Goal: Check status: Check status

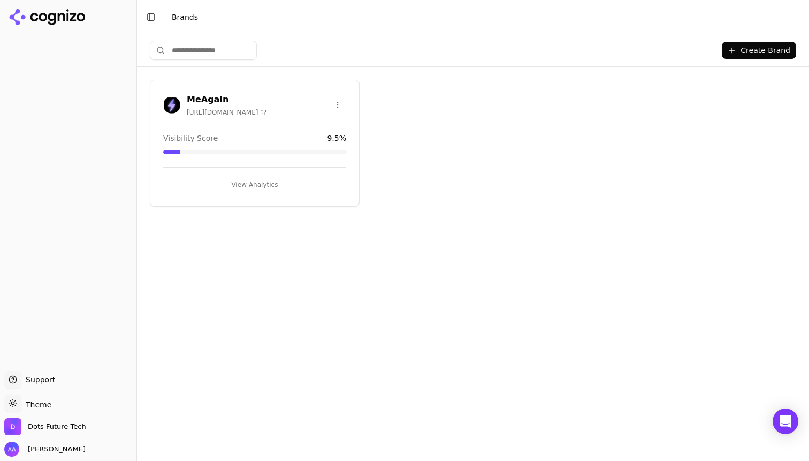
click at [194, 96] on h3 "MeAgain" at bounding box center [227, 99] width 80 height 13
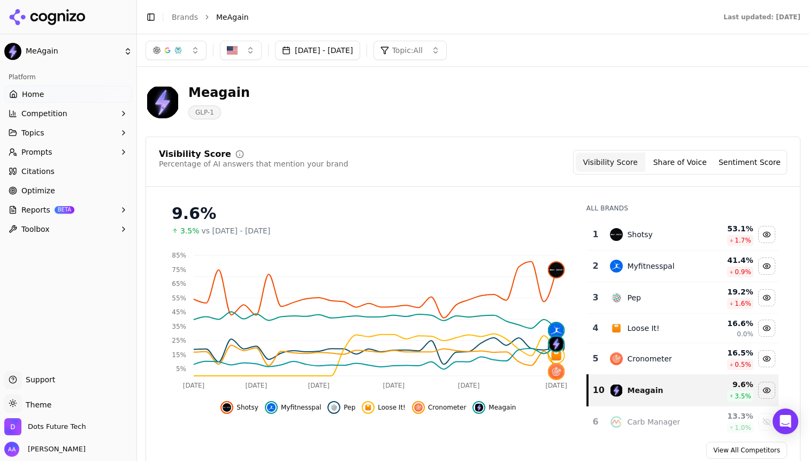
click at [257, 409] on span "Shotsy" at bounding box center [248, 407] width 22 height 9
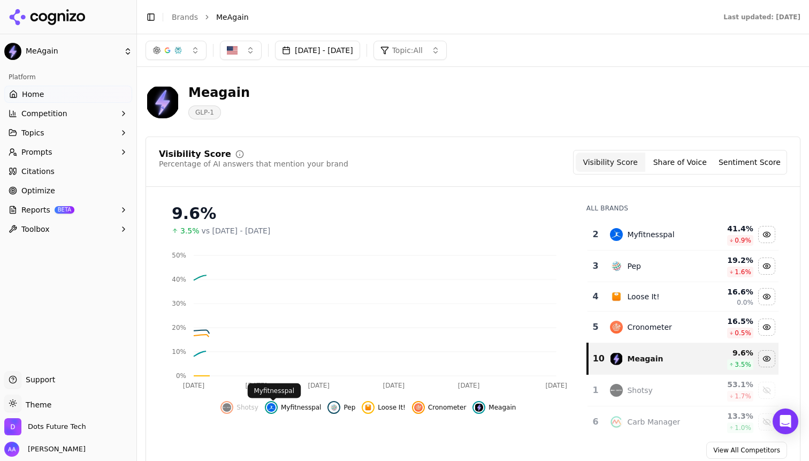
click at [311, 409] on span "Myfitnesspal" at bounding box center [301, 407] width 41 height 9
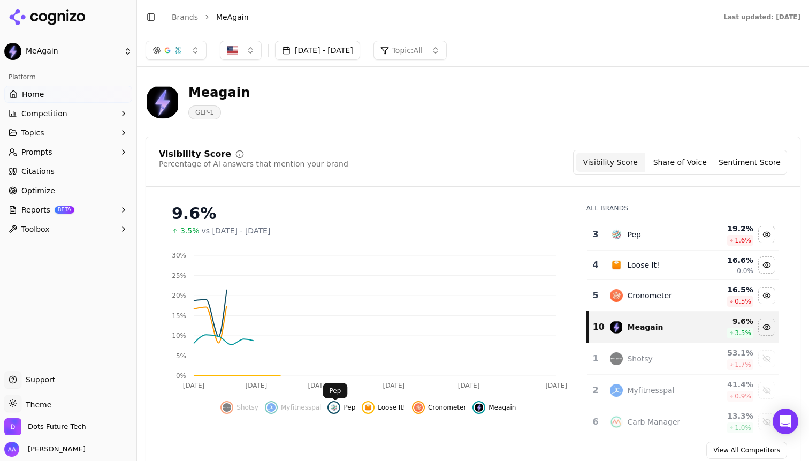
click at [351, 409] on span "Pep" at bounding box center [350, 407] width 12 height 9
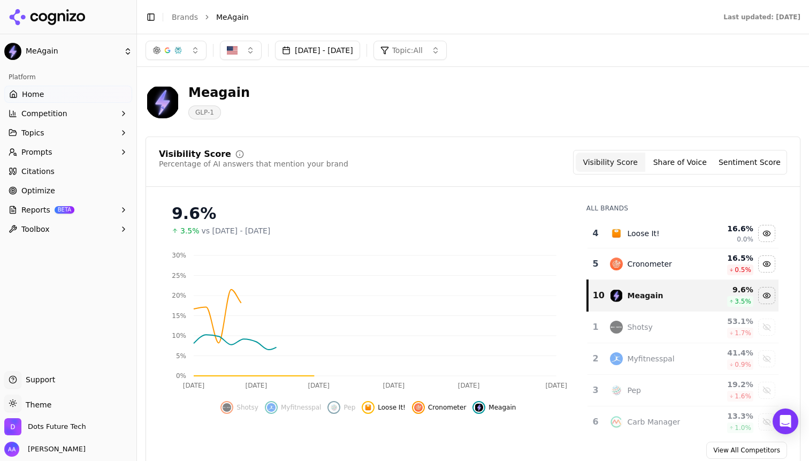
click at [389, 409] on span "Loose It!" at bounding box center [392, 407] width 28 height 9
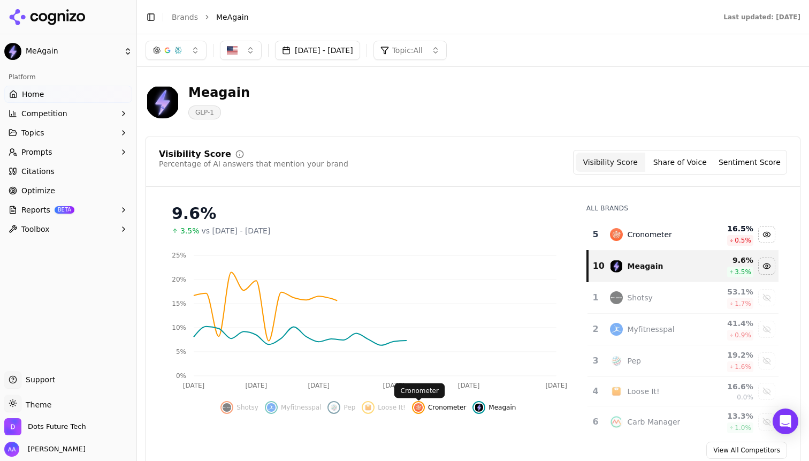
click at [438, 400] on div "Shotsy Myfitnesspal Pep Loose It! Cronometer Meagain" at bounding box center [368, 403] width 419 height 19
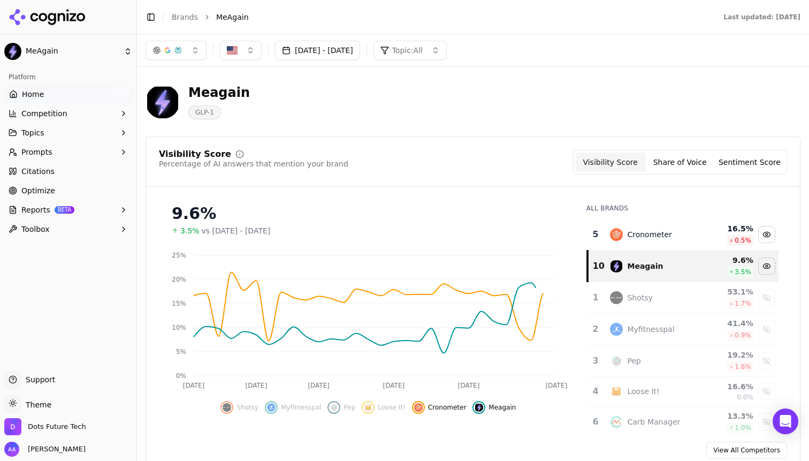
click at [446, 409] on span "Cronometer" at bounding box center [447, 407] width 38 height 9
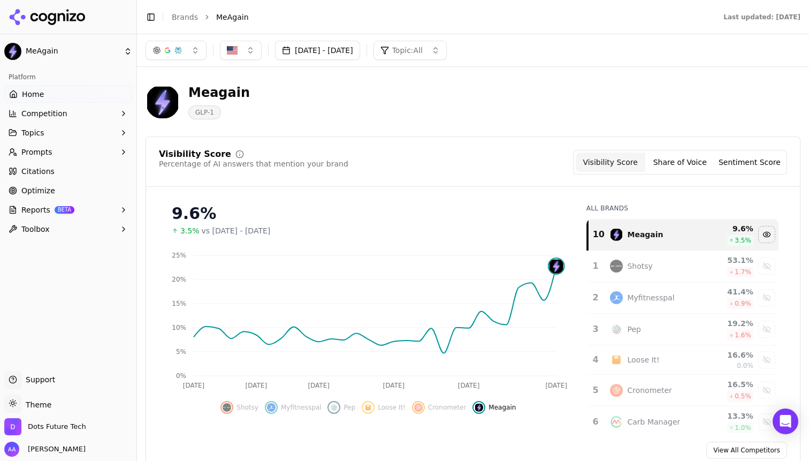
click at [333, 44] on button "[DATE] - [DATE]" at bounding box center [317, 50] width 85 height 19
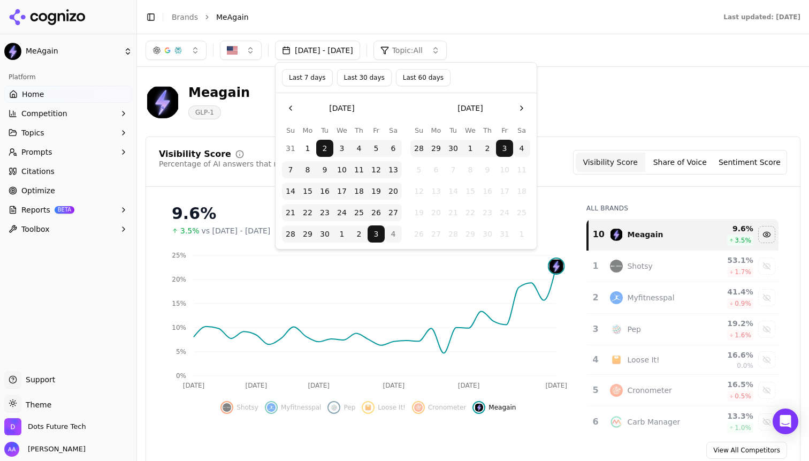
click at [522, 149] on button "4" at bounding box center [521, 148] width 17 height 17
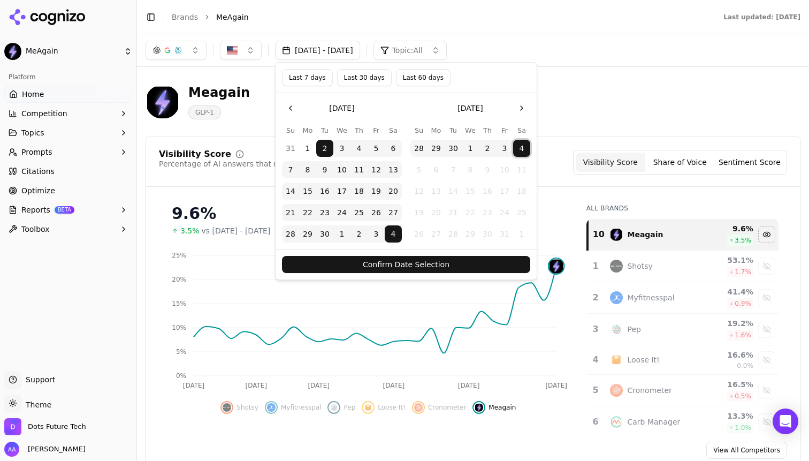
click at [457, 269] on button "Confirm Date Selection" at bounding box center [406, 264] width 248 height 17
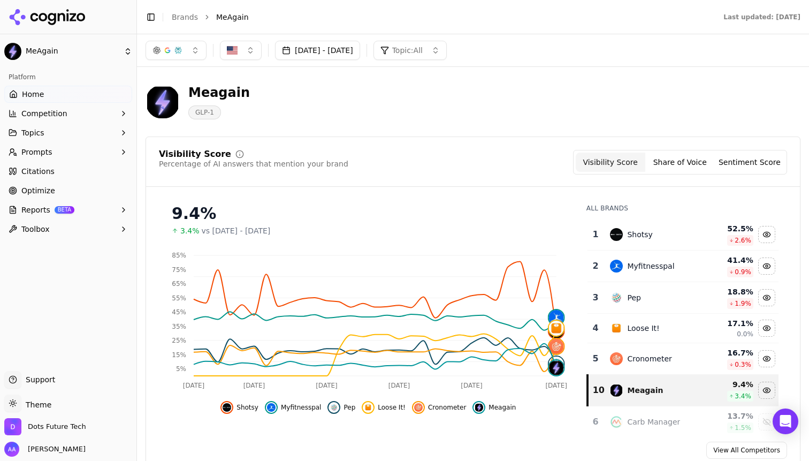
click at [431, 411] on span "Cronometer" at bounding box center [447, 407] width 38 height 9
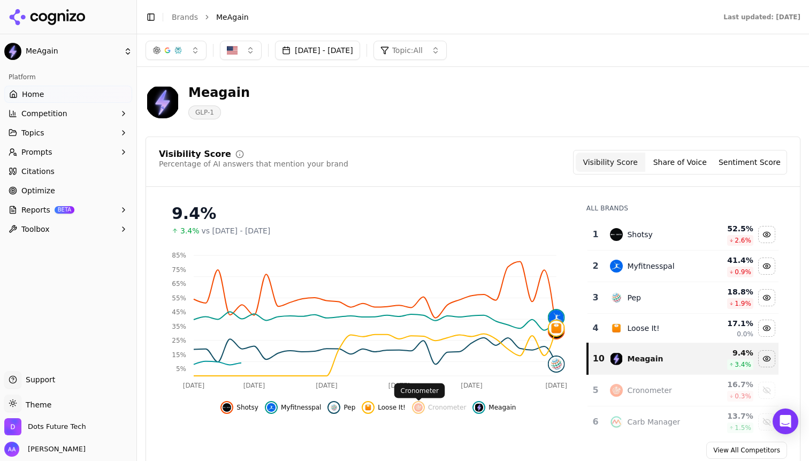
click at [380, 411] on span "Loose It!" at bounding box center [392, 407] width 28 height 9
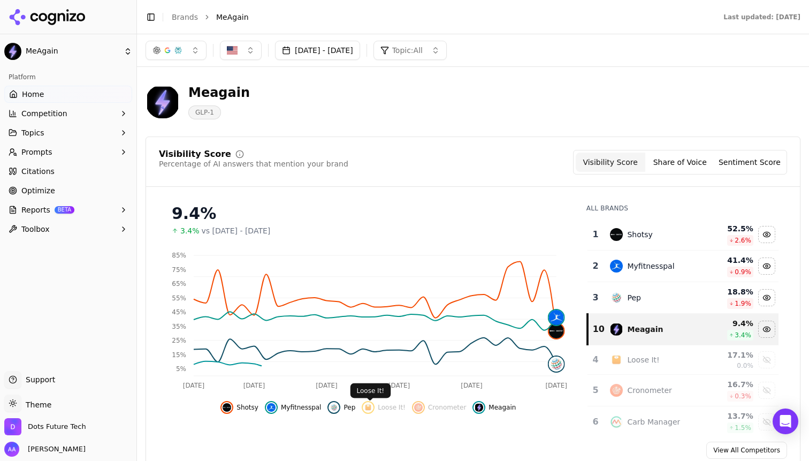
click at [340, 409] on div "Hide pep data" at bounding box center [334, 407] width 13 height 13
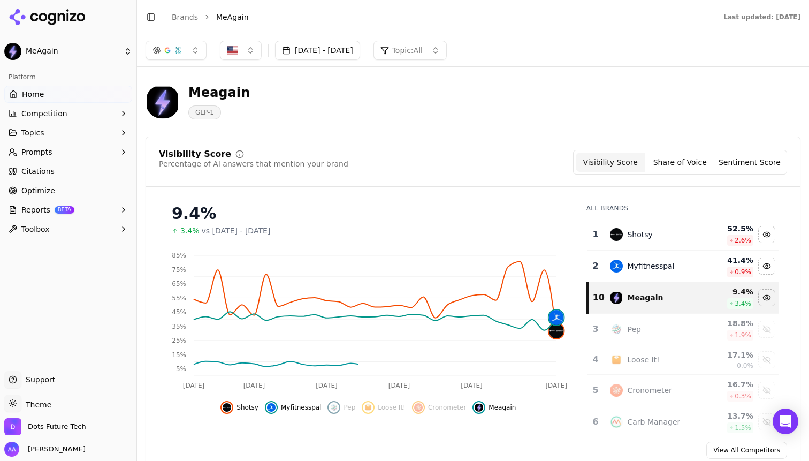
click at [286, 409] on span "Myfitnesspal" at bounding box center [301, 407] width 41 height 9
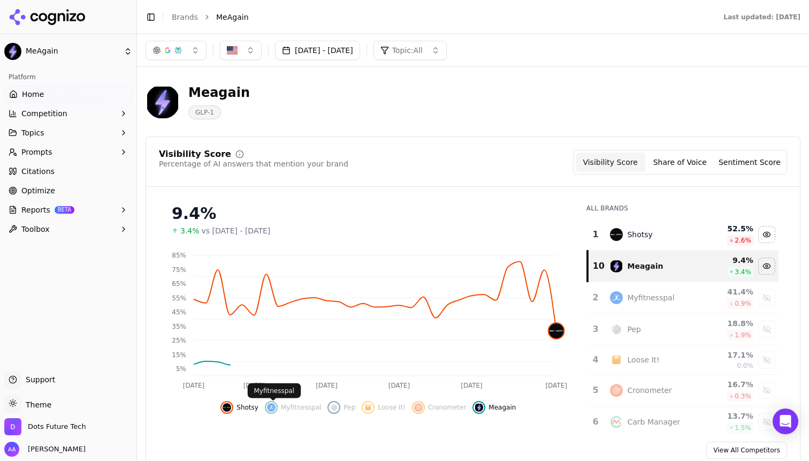
click at [241, 409] on span "Shotsy" at bounding box center [248, 407] width 22 height 9
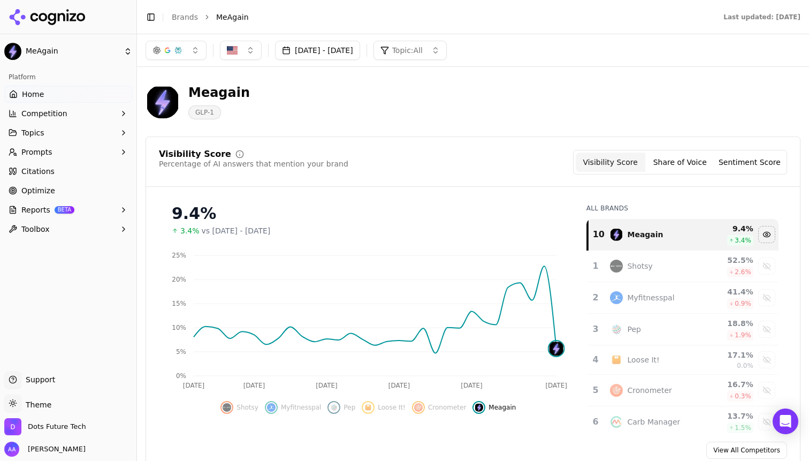
click at [549, 110] on div "Meagain GLP-1" at bounding box center [386, 101] width 480 height 35
click at [360, 43] on button "[DATE] - [DATE]" at bounding box center [317, 50] width 85 height 19
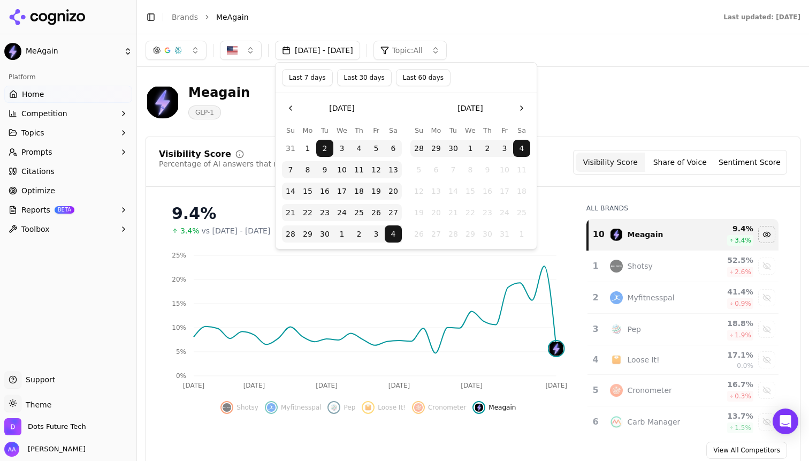
click at [502, 151] on button "3" at bounding box center [504, 148] width 17 height 17
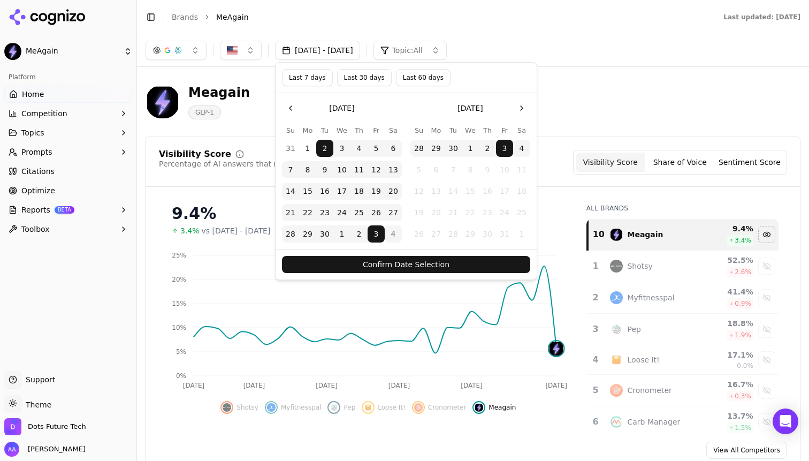
click at [455, 260] on button "Confirm Date Selection" at bounding box center [406, 264] width 248 height 17
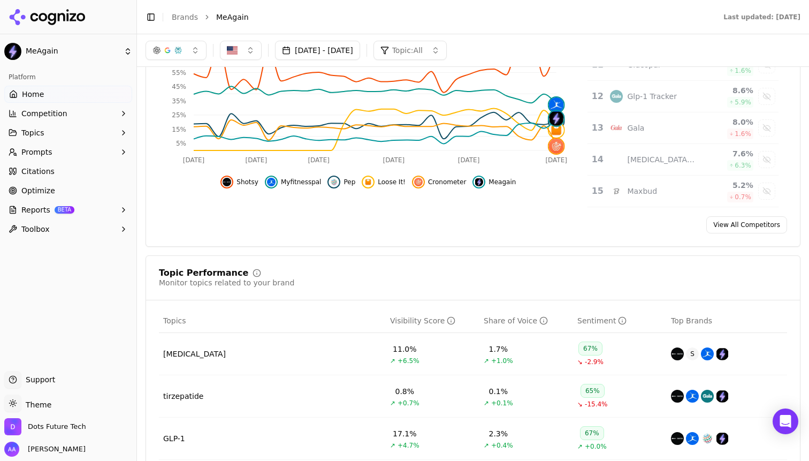
scroll to position [212, 0]
